Goal: Information Seeking & Learning: Learn about a topic

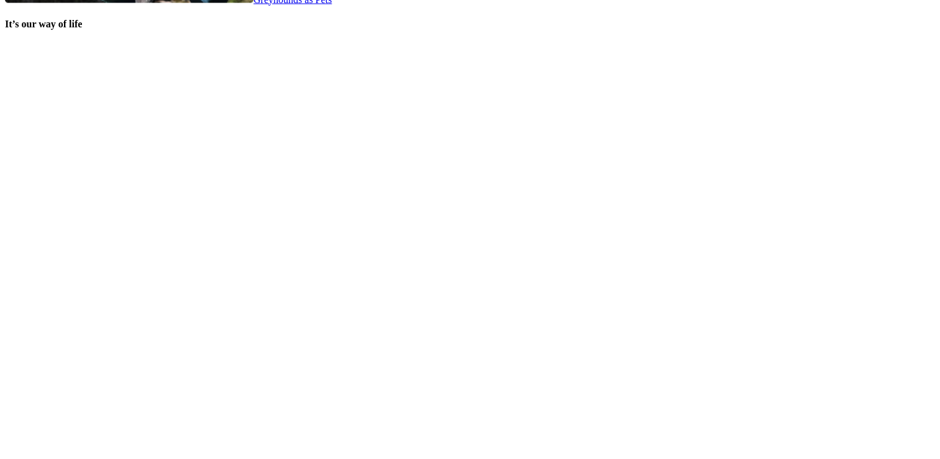
scroll to position [2602, 0]
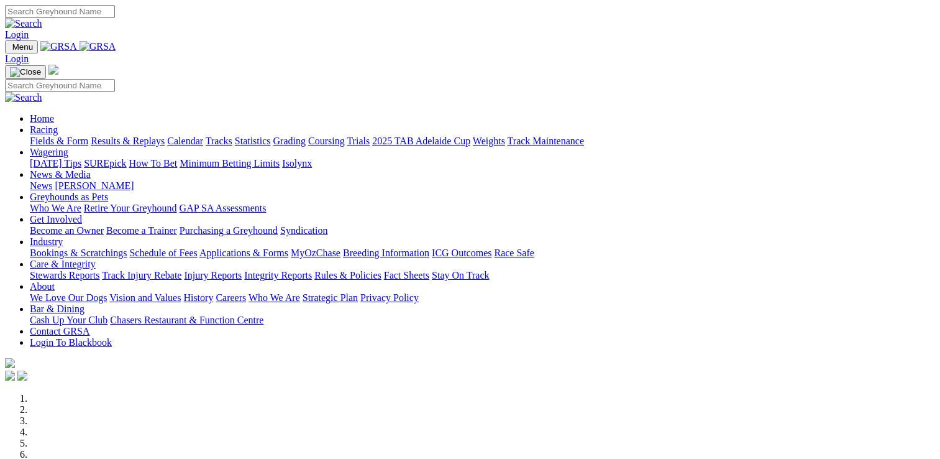
scroll to position [435, 0]
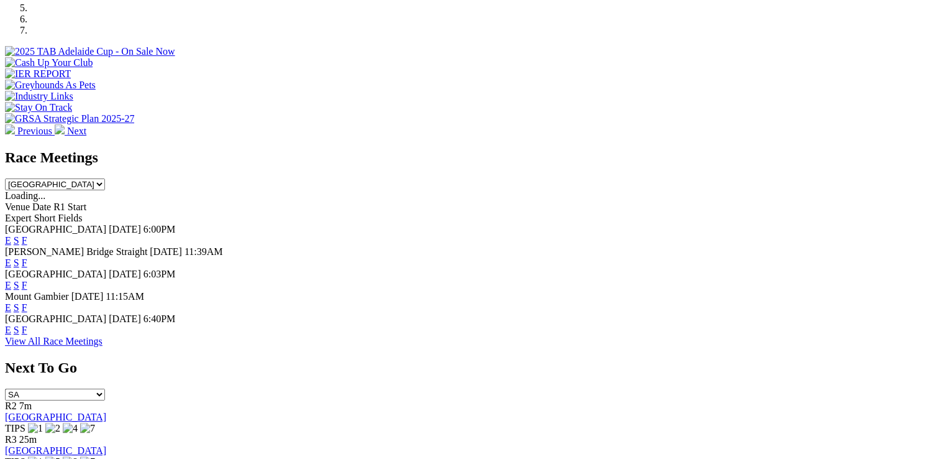
click at [27, 235] on link "F" at bounding box center [25, 240] width 6 height 11
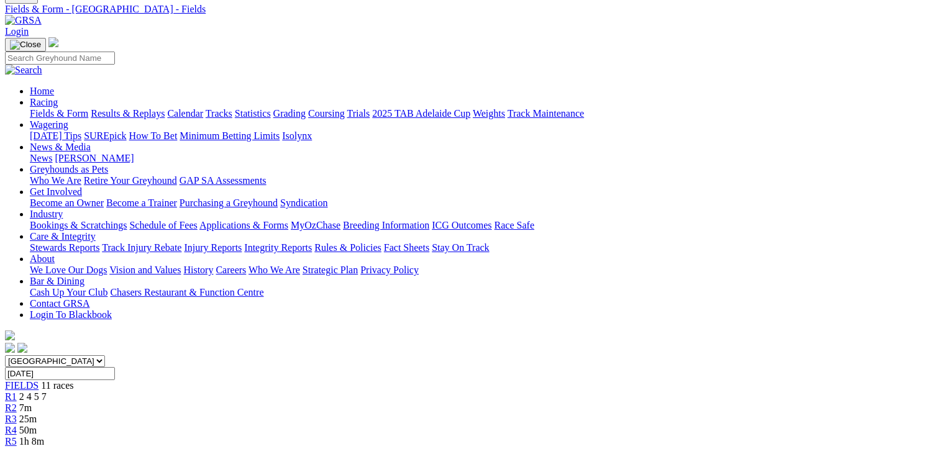
scroll to position [186, 0]
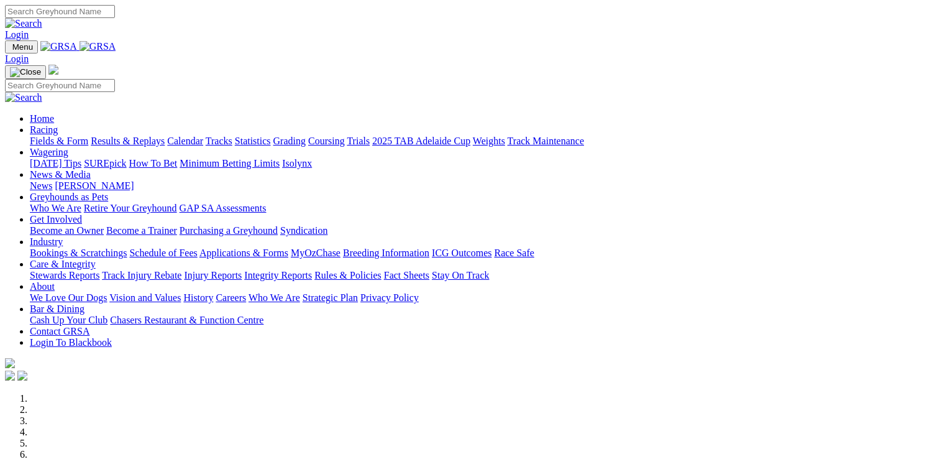
scroll to position [435, 0]
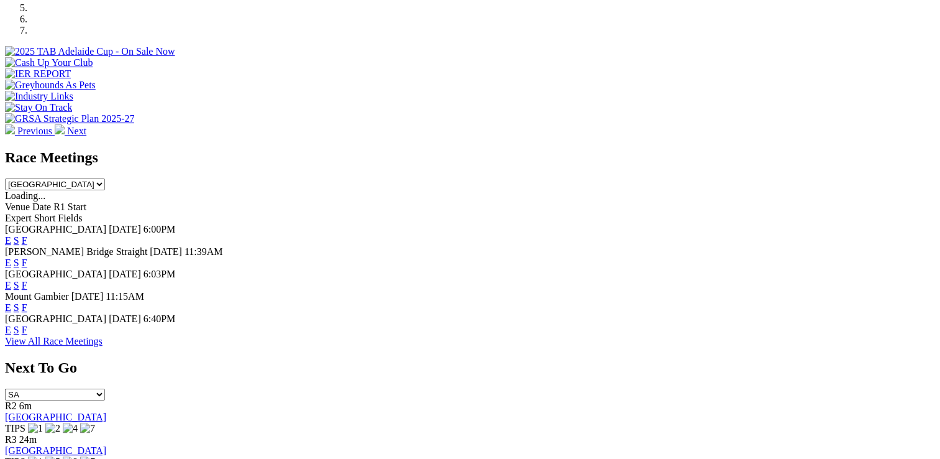
click at [27, 235] on link "F" at bounding box center [25, 240] width 6 height 11
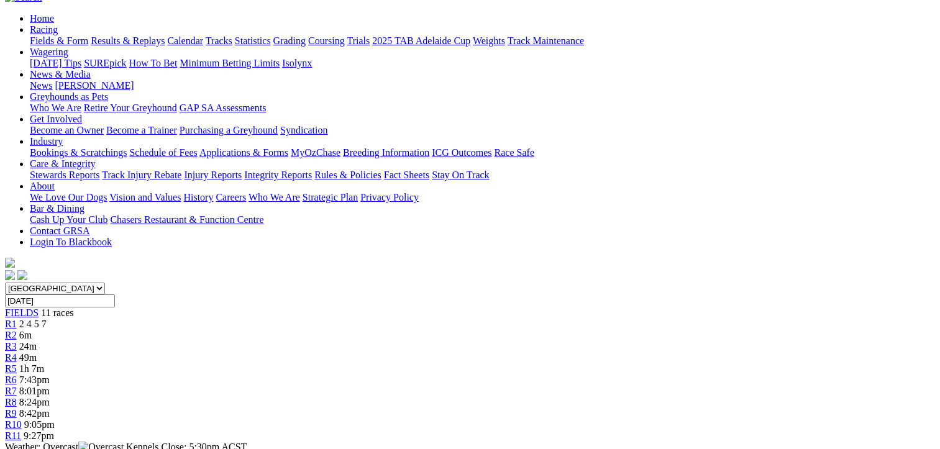
scroll to position [124, 0]
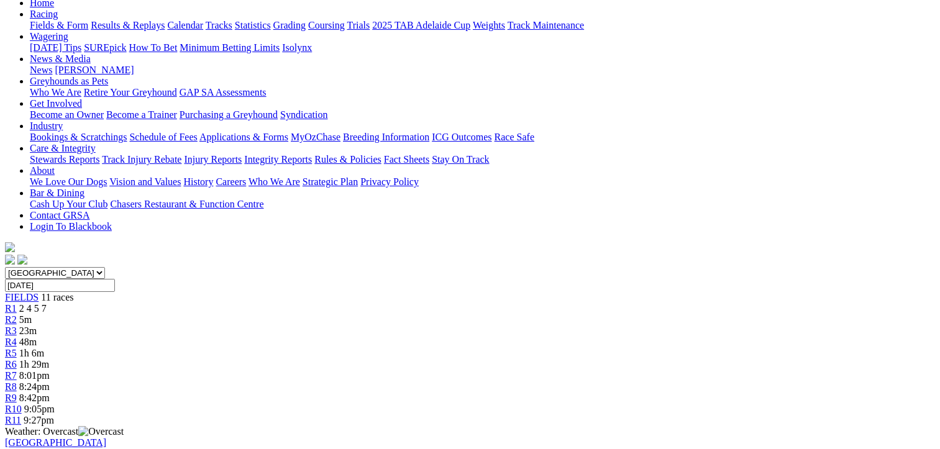
scroll to position [124, 0]
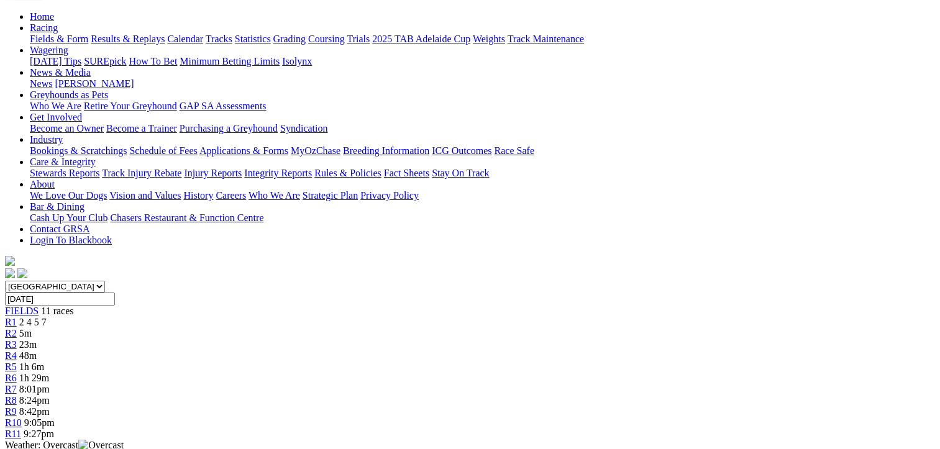
click at [17, 328] on span "R2" at bounding box center [11, 333] width 12 height 11
